Goal: Check status: Check status

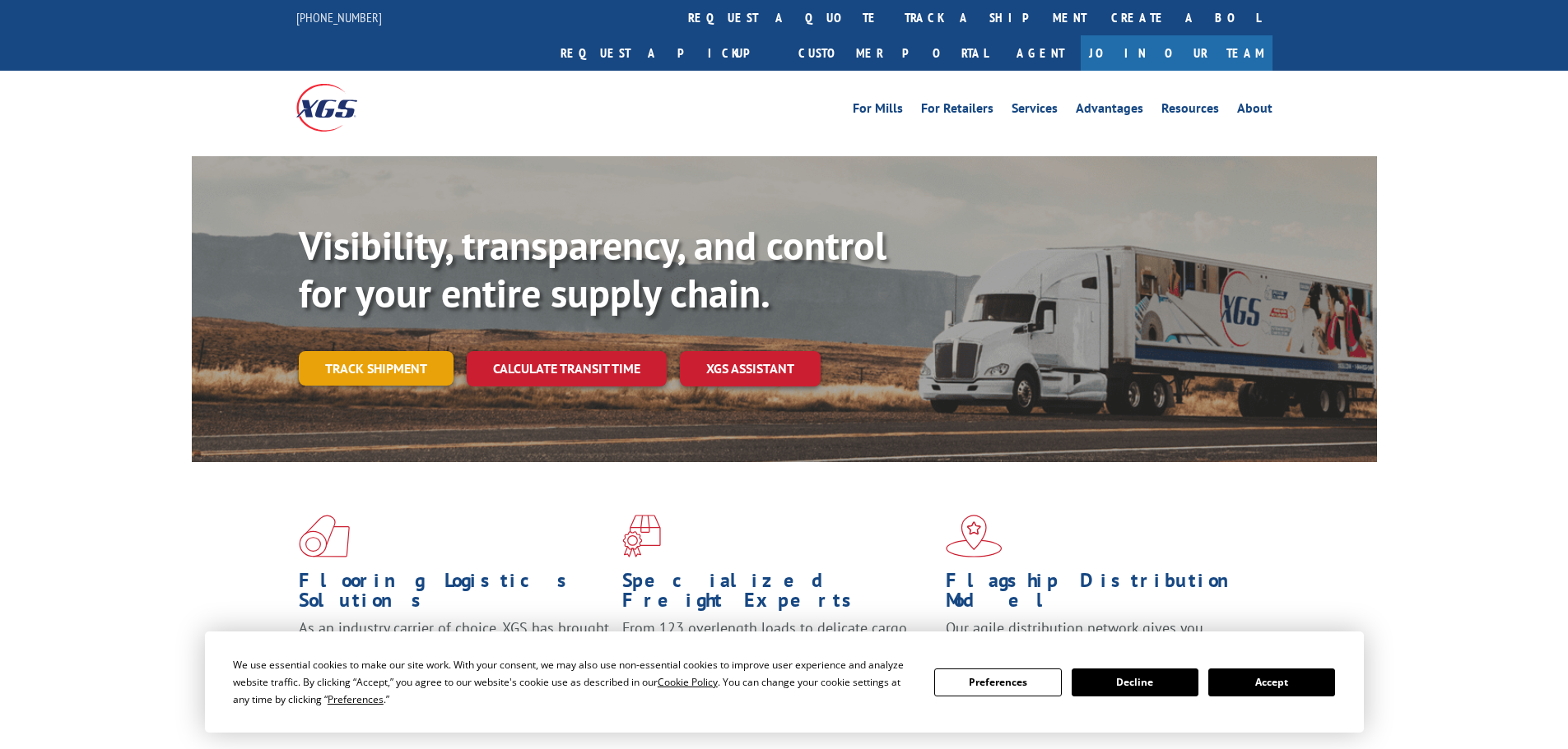
click at [390, 351] on link "Track shipment" at bounding box center [376, 369] width 155 height 35
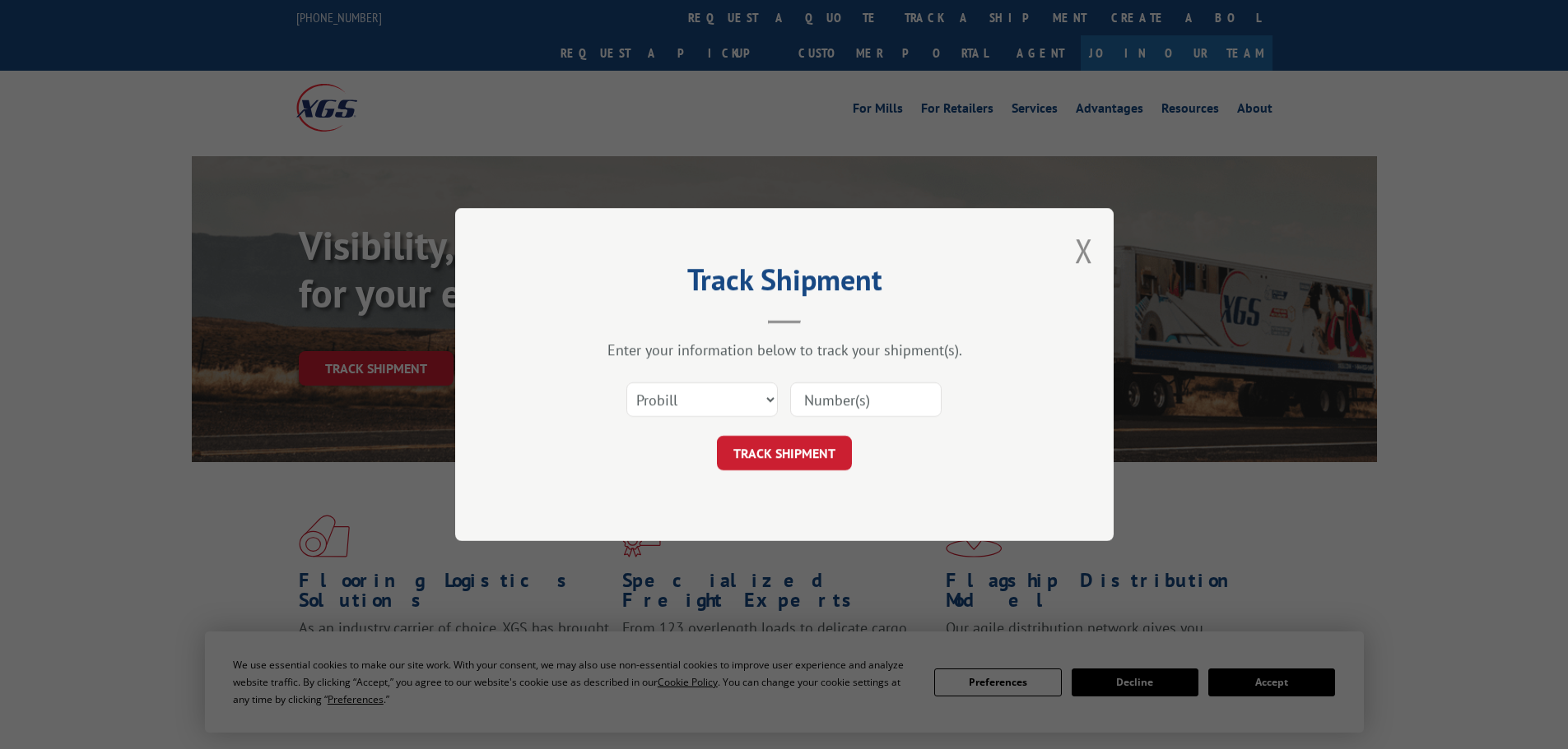
click at [833, 394] on input at bounding box center [866, 399] width 152 height 35
paste input "15472401"
type input "15472401"
click at [812, 448] on button "TRACK SHIPMENT" at bounding box center [784, 453] width 135 height 35
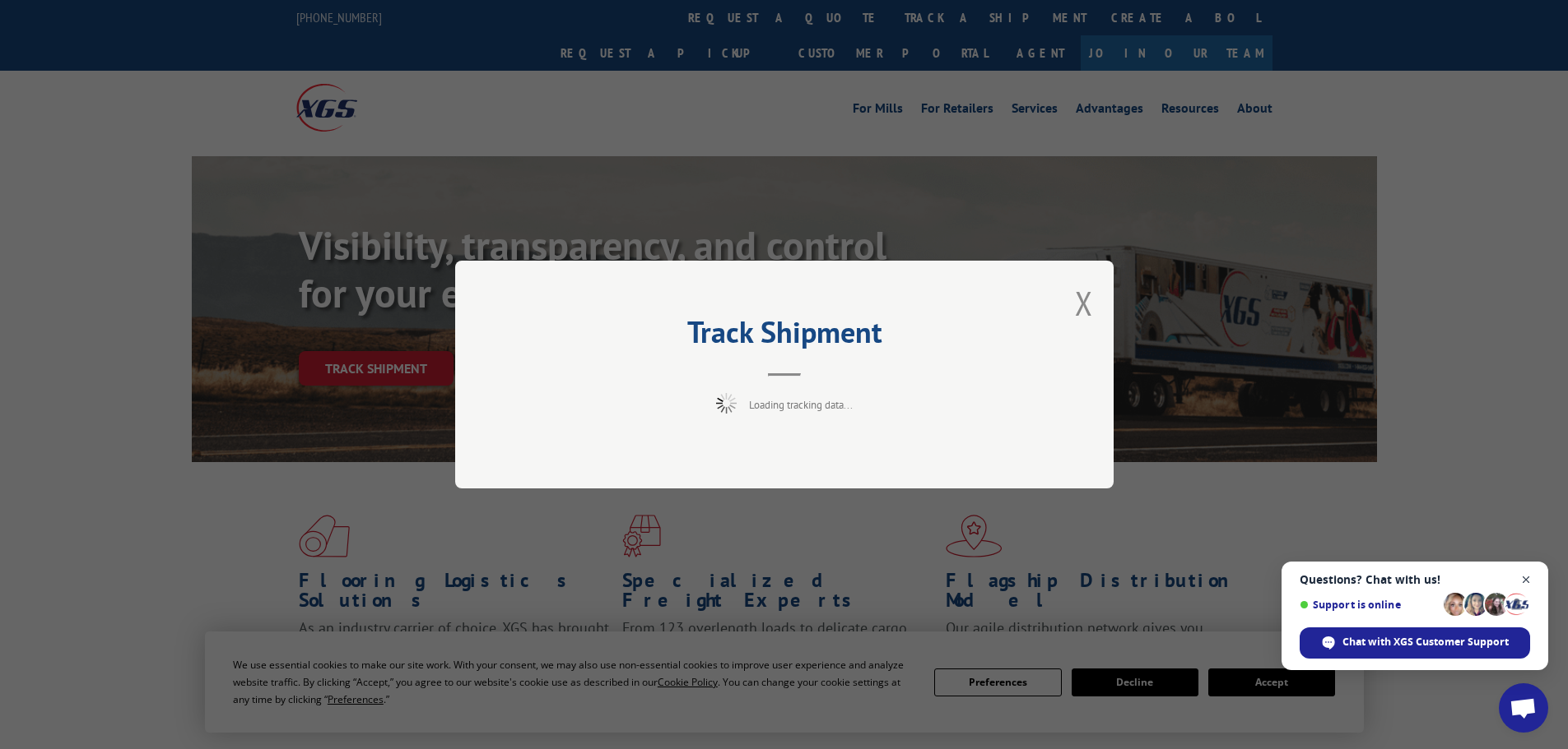
click at [1529, 576] on span "Close chat" at bounding box center [1526, 580] width 20 height 20
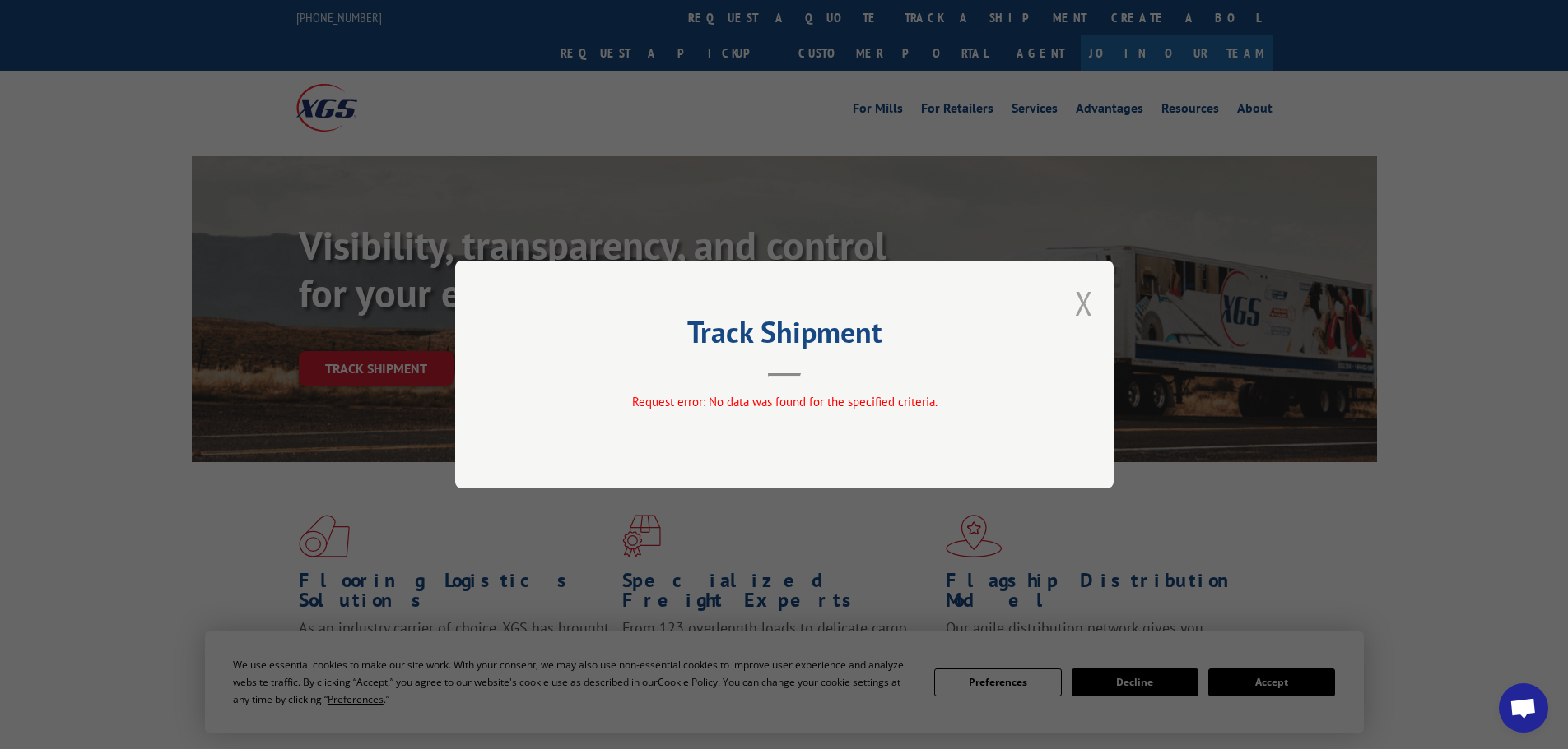
click at [1082, 303] on button "Close modal" at bounding box center [1084, 302] width 18 height 43
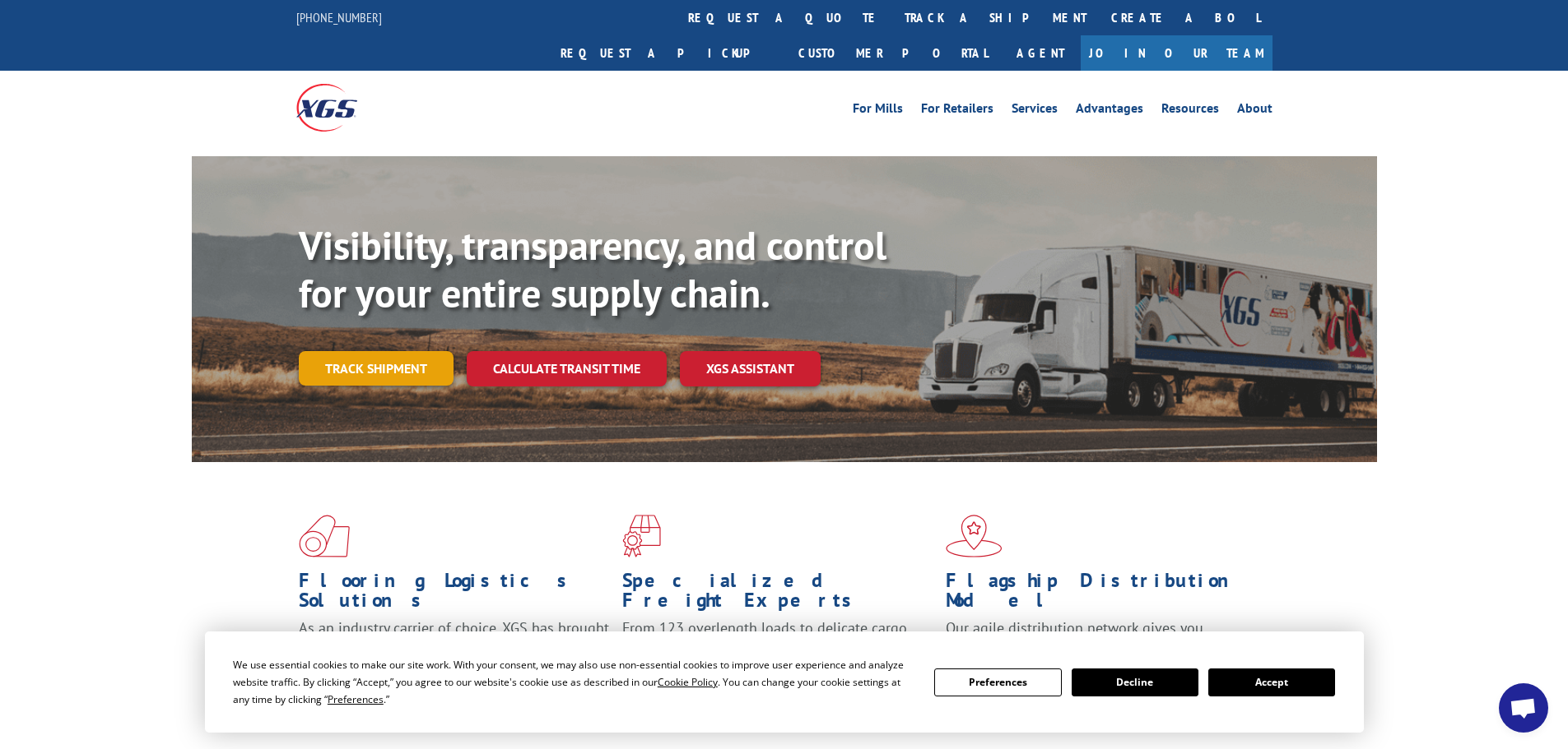
click at [376, 351] on link "Track shipment" at bounding box center [376, 369] width 155 height 35
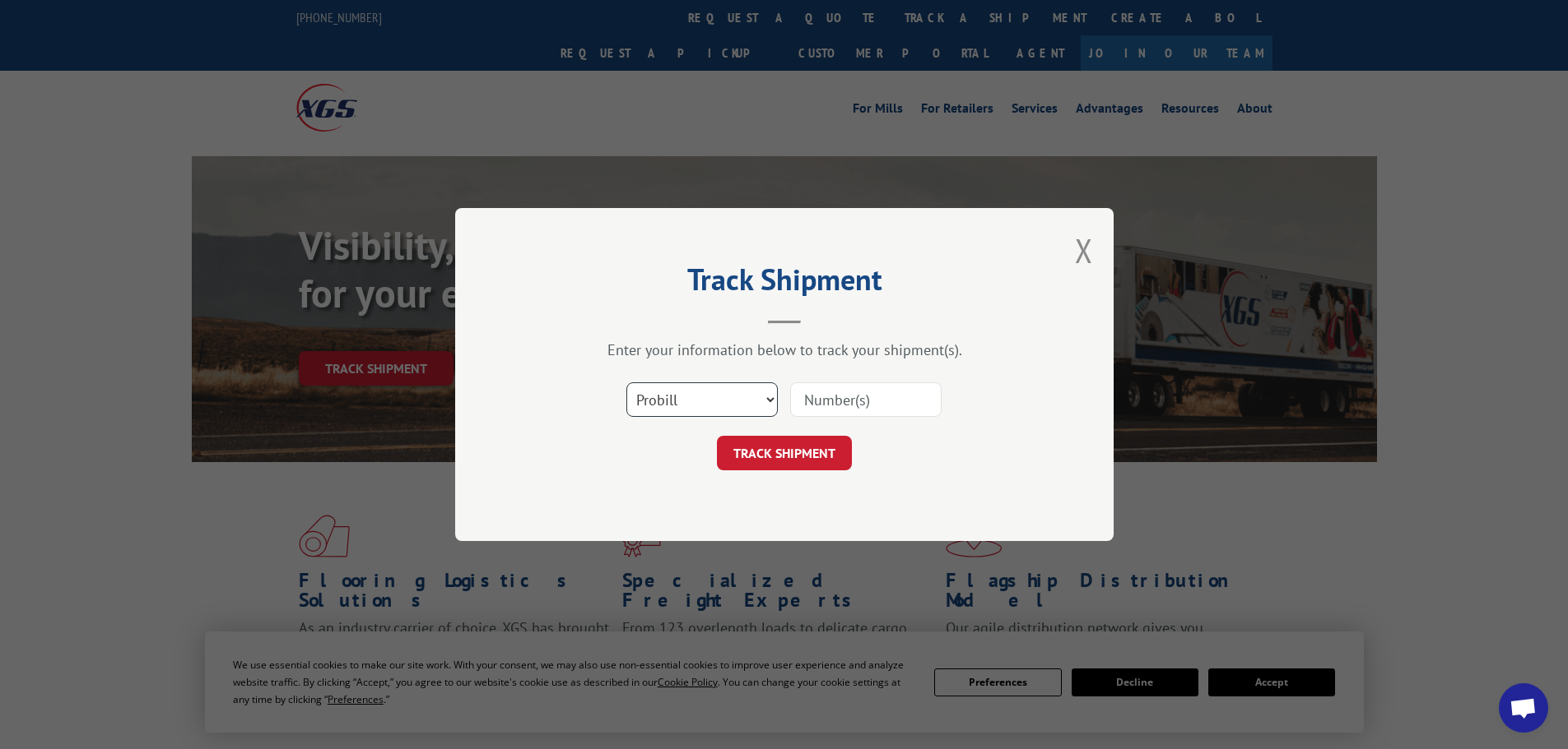
drag, startPoint x: 742, startPoint y: 389, endPoint x: 741, endPoint y: 409, distance: 20.0
click at [742, 399] on select "Select category... Probill BOL PO" at bounding box center [702, 399] width 152 height 35
click at [626, 382] on select "Select category... Probill BOL PO" at bounding box center [702, 399] width 152 height 35
click at [845, 393] on input at bounding box center [866, 399] width 152 height 35
paste input "15472401"
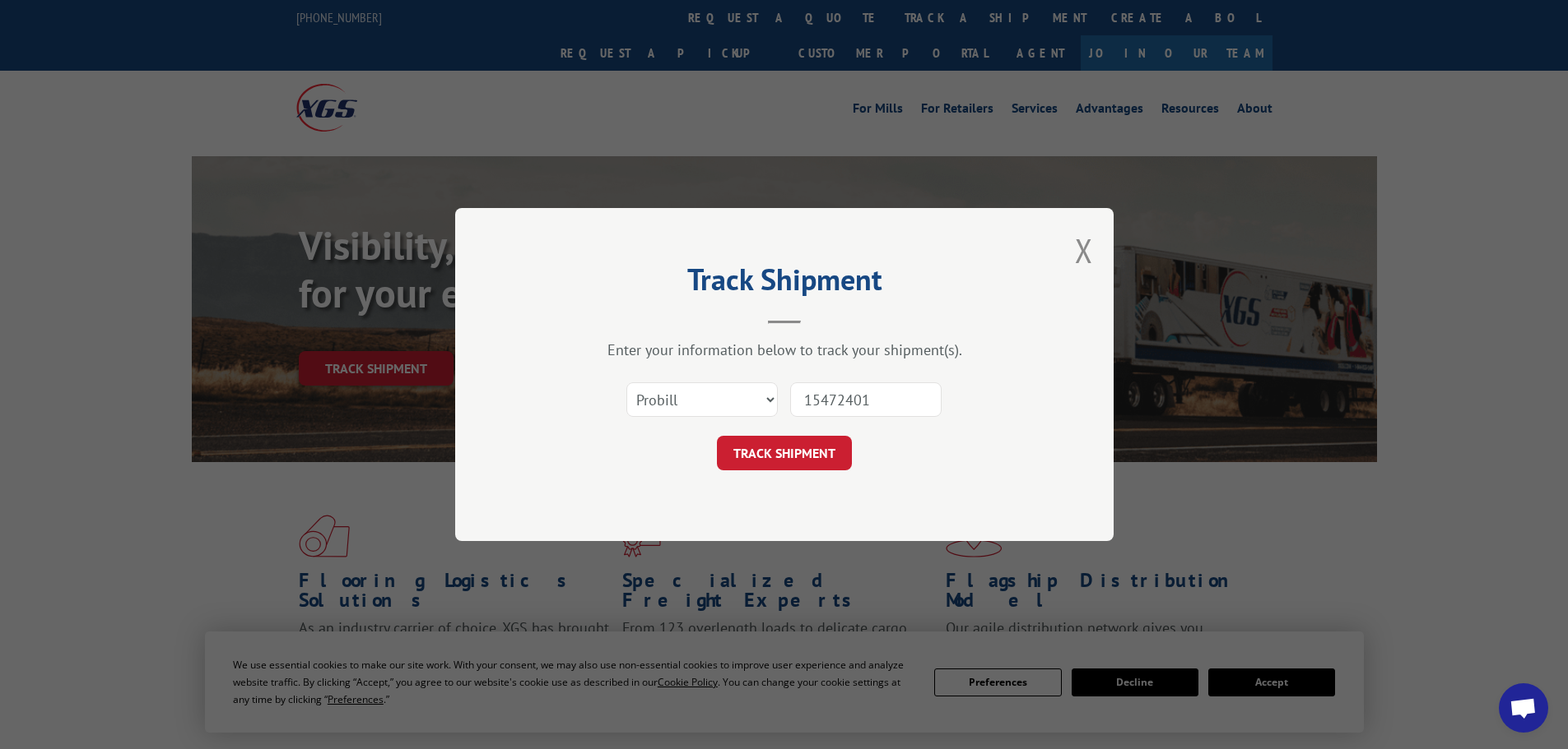
type input "15472401"
click at [717, 436] on button "TRACK SHIPMENT" at bounding box center [784, 453] width 135 height 35
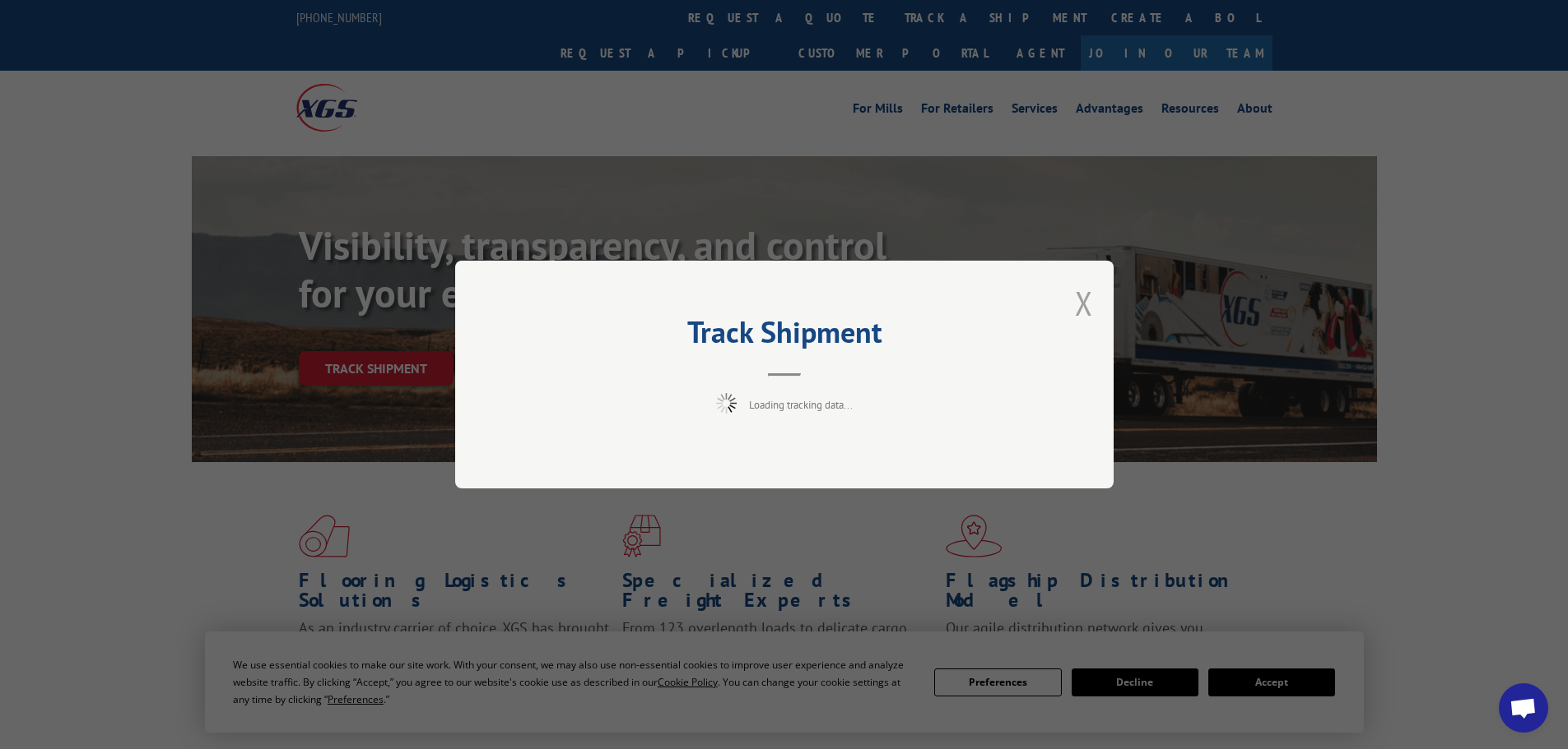
drag, startPoint x: 1095, startPoint y: 292, endPoint x: 1076, endPoint y: 301, distance: 21.0
click at [1086, 296] on div "Track Shipment Loading tracking data..." at bounding box center [784, 374] width 658 height 228
click at [1076, 301] on button "Close modal" at bounding box center [1084, 302] width 18 height 43
